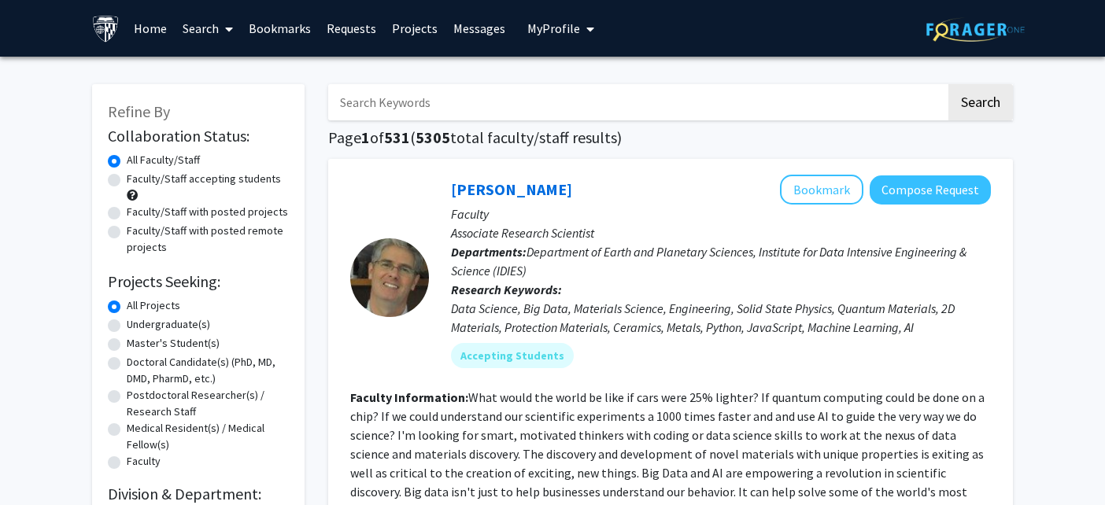
click at [275, 25] on link "Bookmarks" at bounding box center [280, 28] width 78 height 55
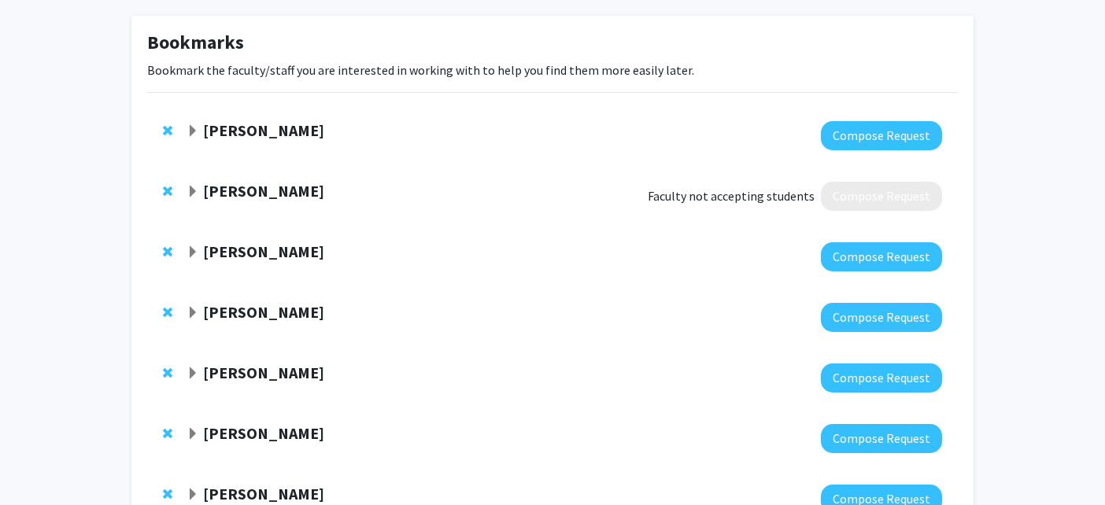
scroll to position [68, 0]
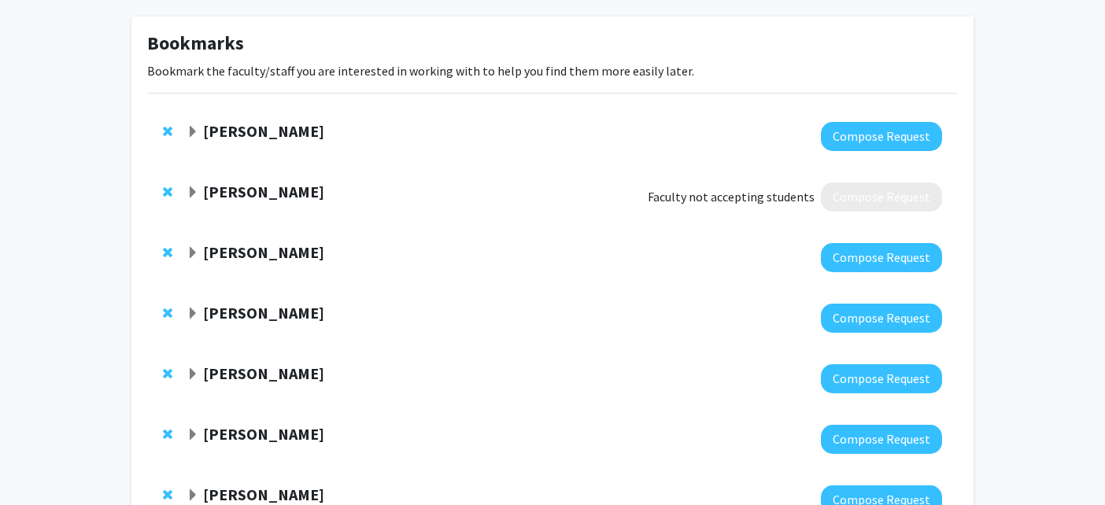
click at [308, 256] on strong "[PERSON_NAME]" at bounding box center [263, 252] width 121 height 20
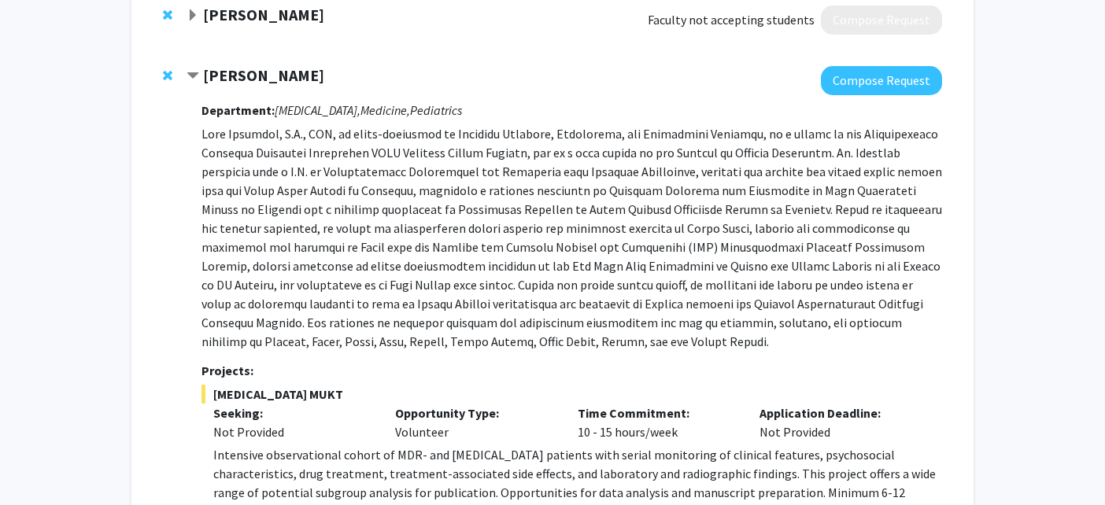
scroll to position [242, 0]
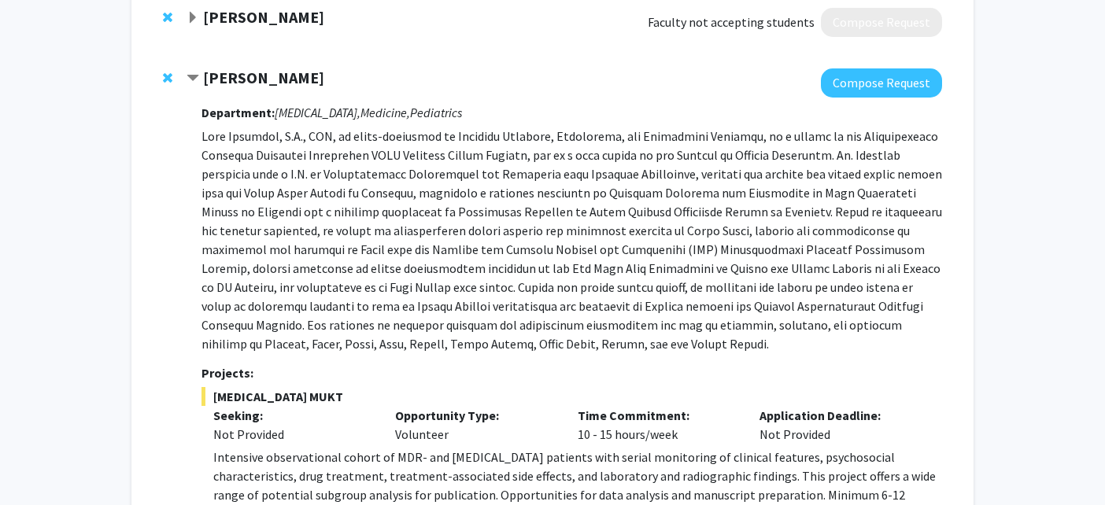
click at [277, 84] on strong "[PERSON_NAME]" at bounding box center [263, 78] width 121 height 20
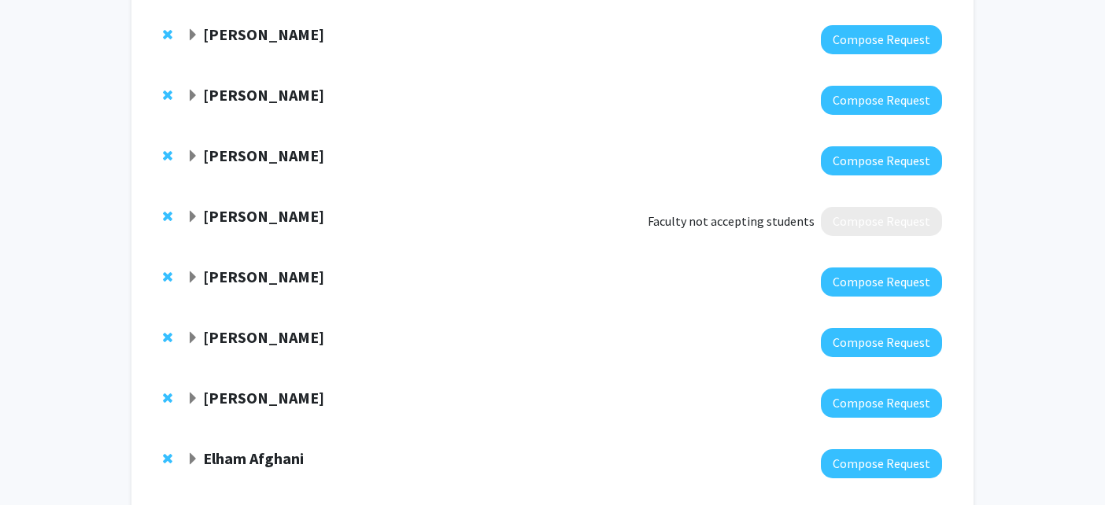
click at [273, 150] on strong "[PERSON_NAME]" at bounding box center [263, 156] width 121 height 20
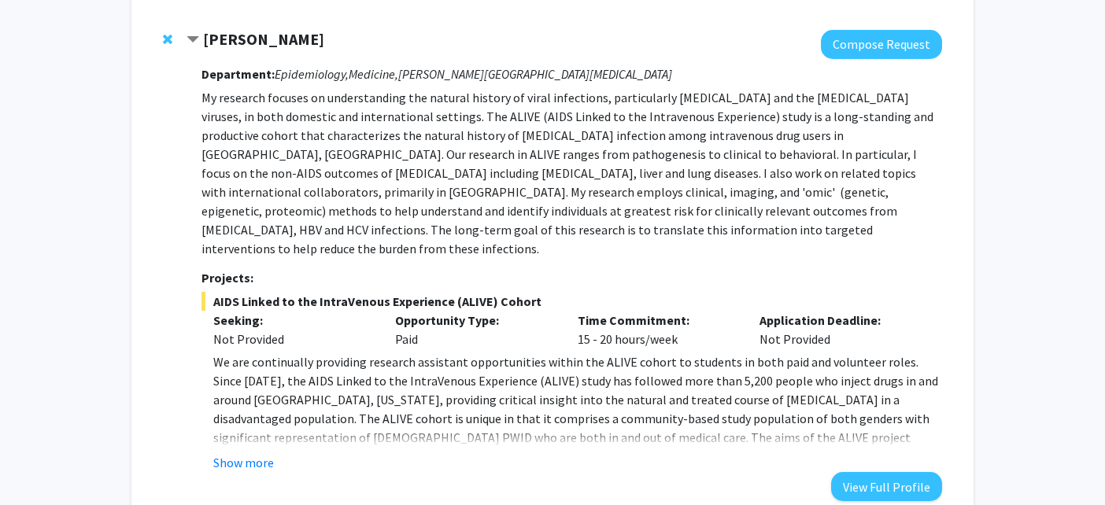
scroll to position [707, 0]
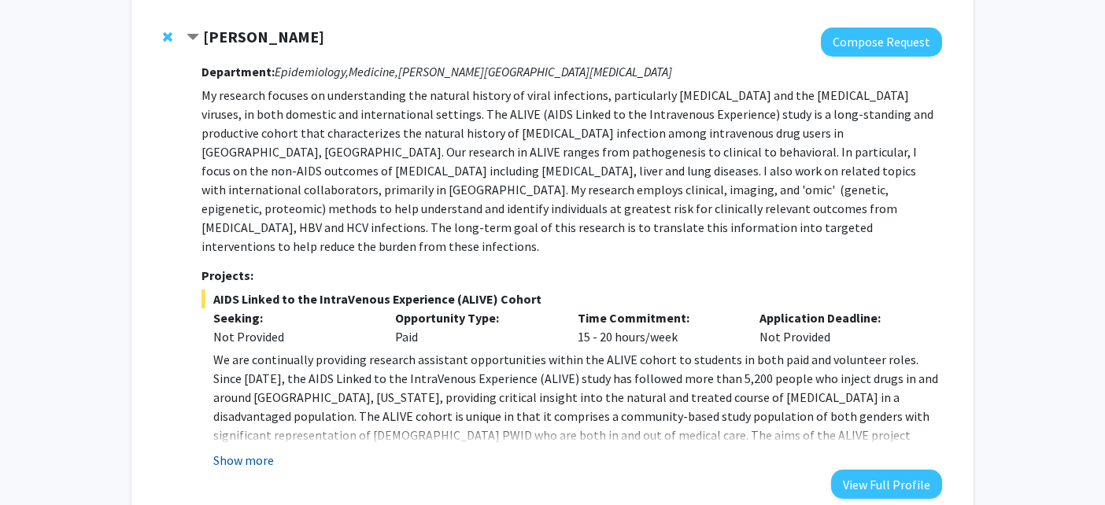
click at [266, 451] on button "Show more" at bounding box center [243, 460] width 61 height 19
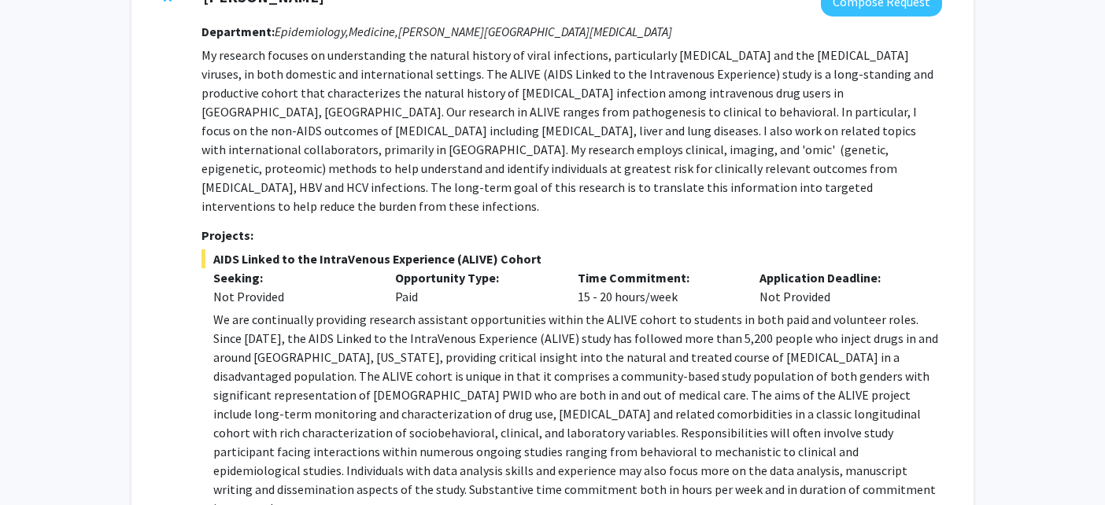
scroll to position [721, 0]
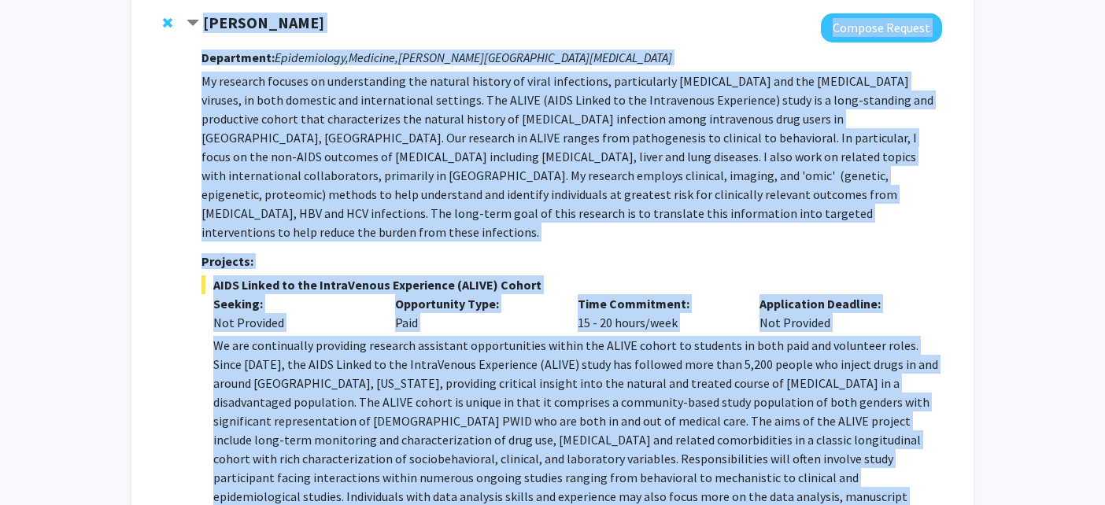
drag, startPoint x: 201, startPoint y: 26, endPoint x: 385, endPoint y: 491, distance: 499.8
click at [385, 491] on div "[PERSON_NAME] Compose Request Department: Epidemiology, Medicine, [PERSON_NAME]…" at bounding box center [563, 305] width 755 height 585
copy div "Loremip Dolo Sitamet Consect Adipiscing: Elitseddoeiu, Temporin, Utlabo Etdolo …"
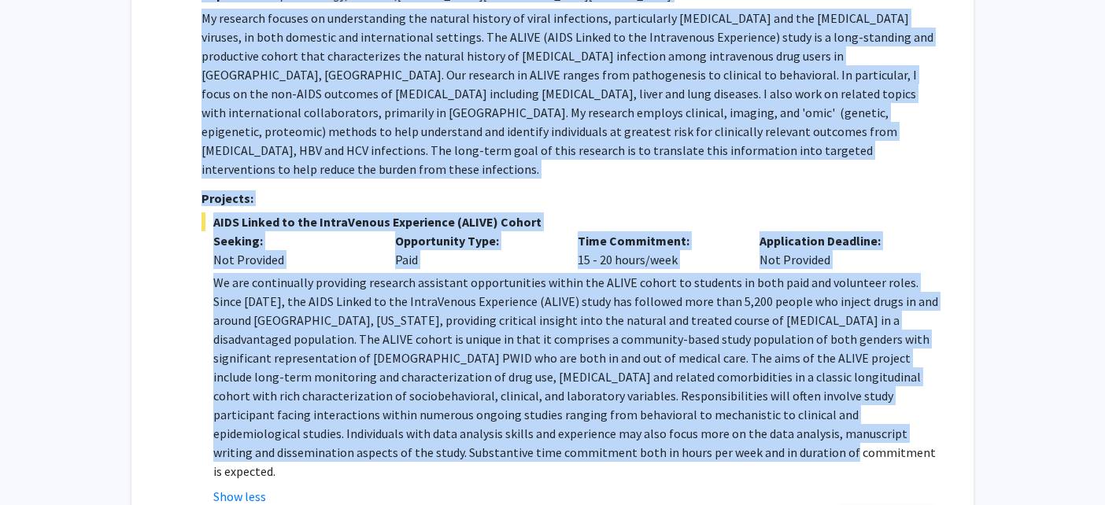
scroll to position [810, 0]
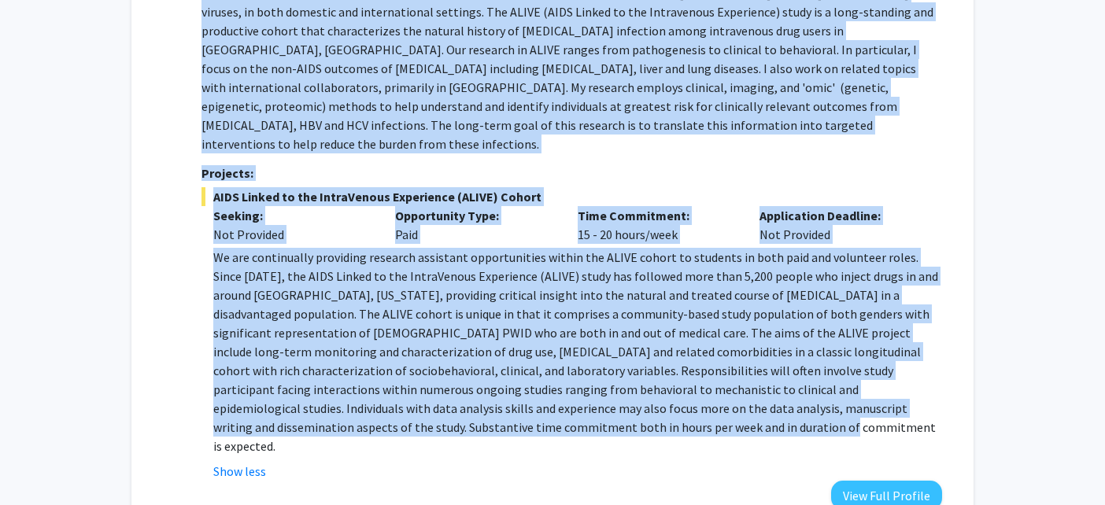
click at [411, 349] on p "We are continually providing research assistant opportunities within the ALIVE …" at bounding box center [577, 352] width 729 height 208
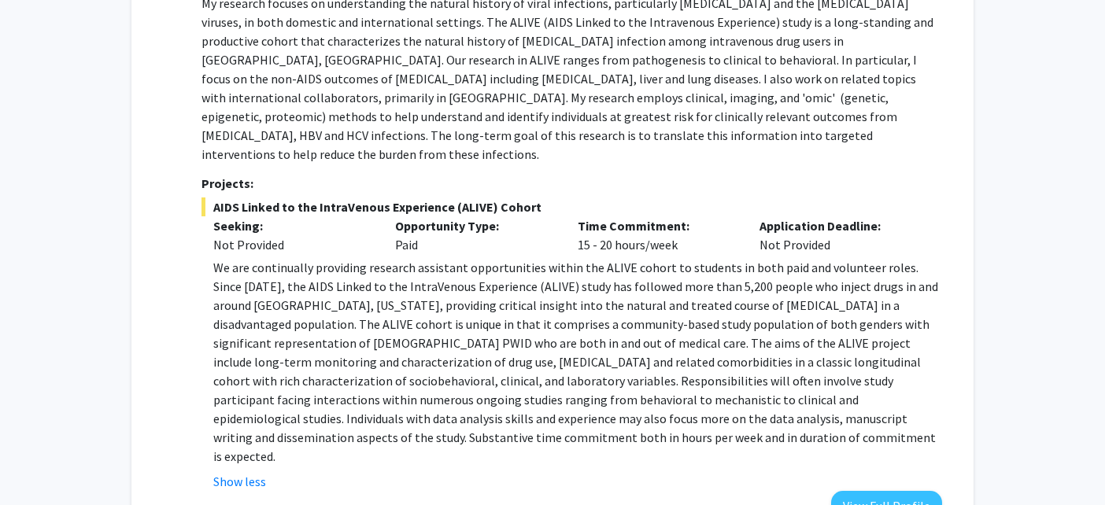
scroll to position [725, 0]
